Goal: Task Accomplishment & Management: Manage account settings

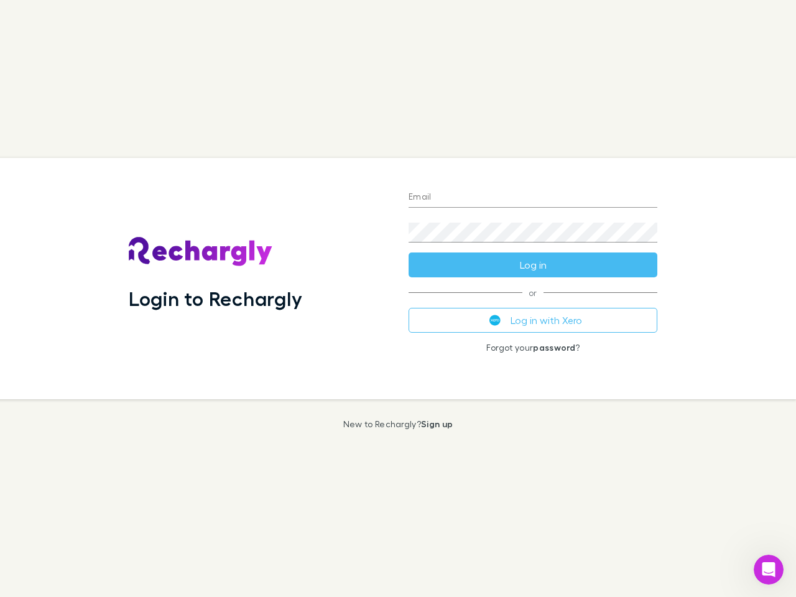
click at [398, 298] on div "Login to Rechargly" at bounding box center [259, 278] width 280 height 241
click at [533, 198] on input "Email" at bounding box center [532, 198] width 249 height 20
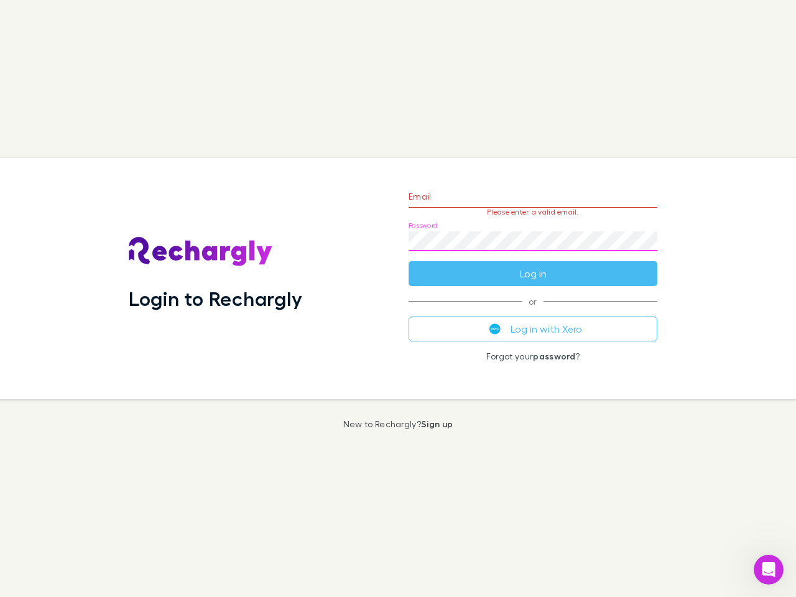
click at [533, 265] on form "Email Please enter a valid email. Password Log in" at bounding box center [532, 232] width 249 height 108
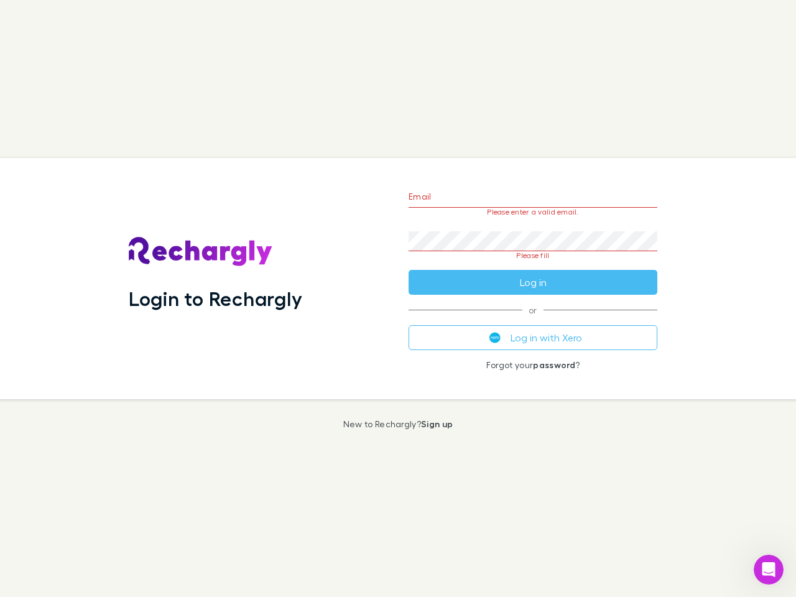
click at [533, 320] on div "Email Please enter a valid email. Password Please fill Log in or Log in with Xe…" at bounding box center [532, 278] width 269 height 241
